Goal: Find specific page/section

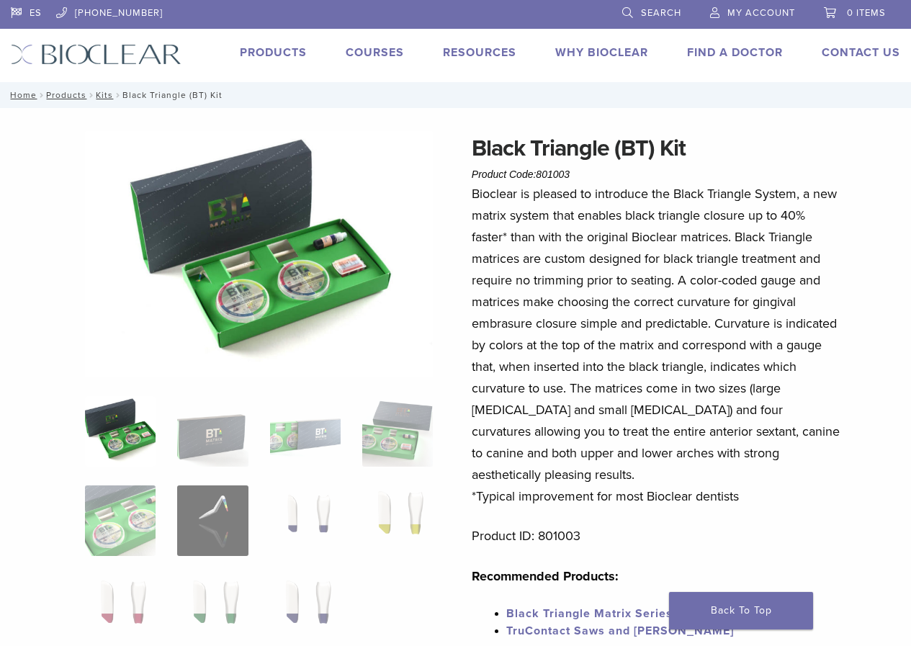
click at [143, 428] on img at bounding box center [120, 431] width 71 height 71
click at [856, 54] on link "Contact Us" at bounding box center [861, 52] width 79 height 14
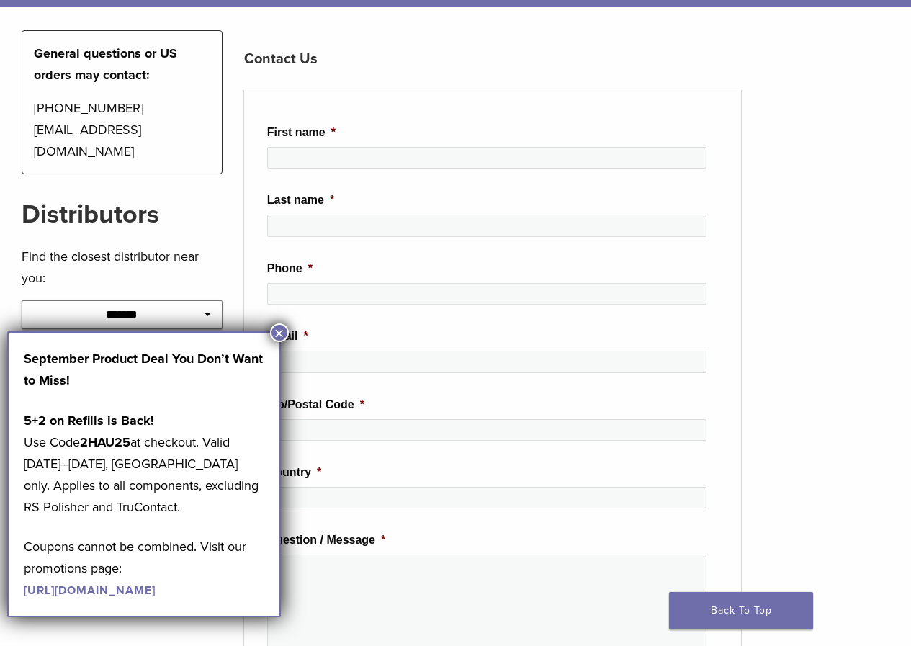
scroll to position [155, 0]
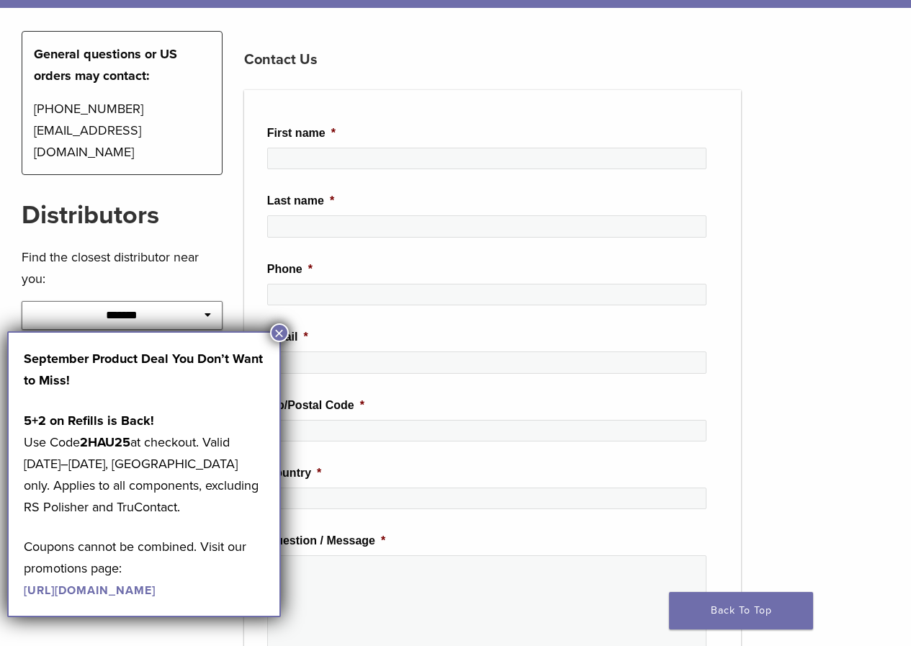
click at [277, 333] on button "×" at bounding box center [279, 332] width 19 height 19
